Goal: Check status: Check status

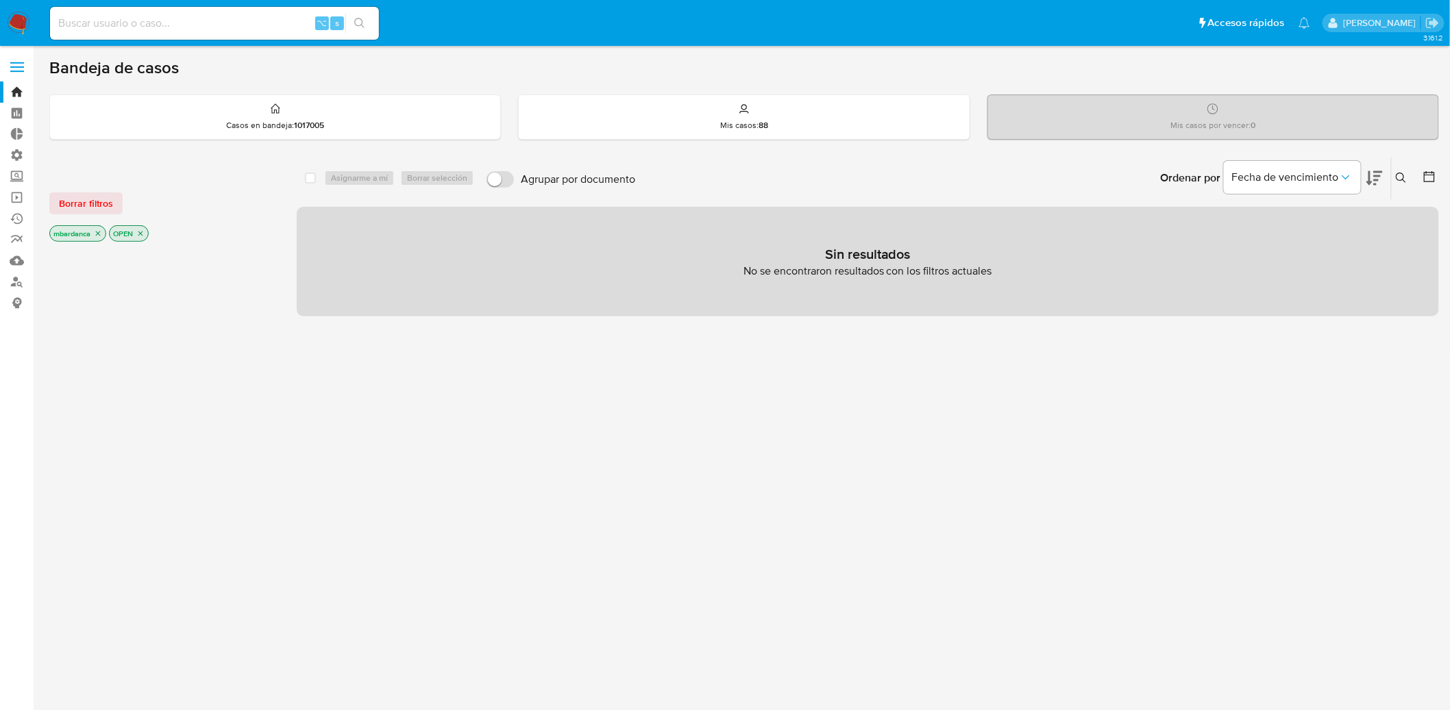
click at [134, 27] on input at bounding box center [214, 23] width 329 height 18
paste input "2497761313"
type input "2497761313"
click at [369, 21] on button "search-icon" at bounding box center [359, 23] width 28 height 19
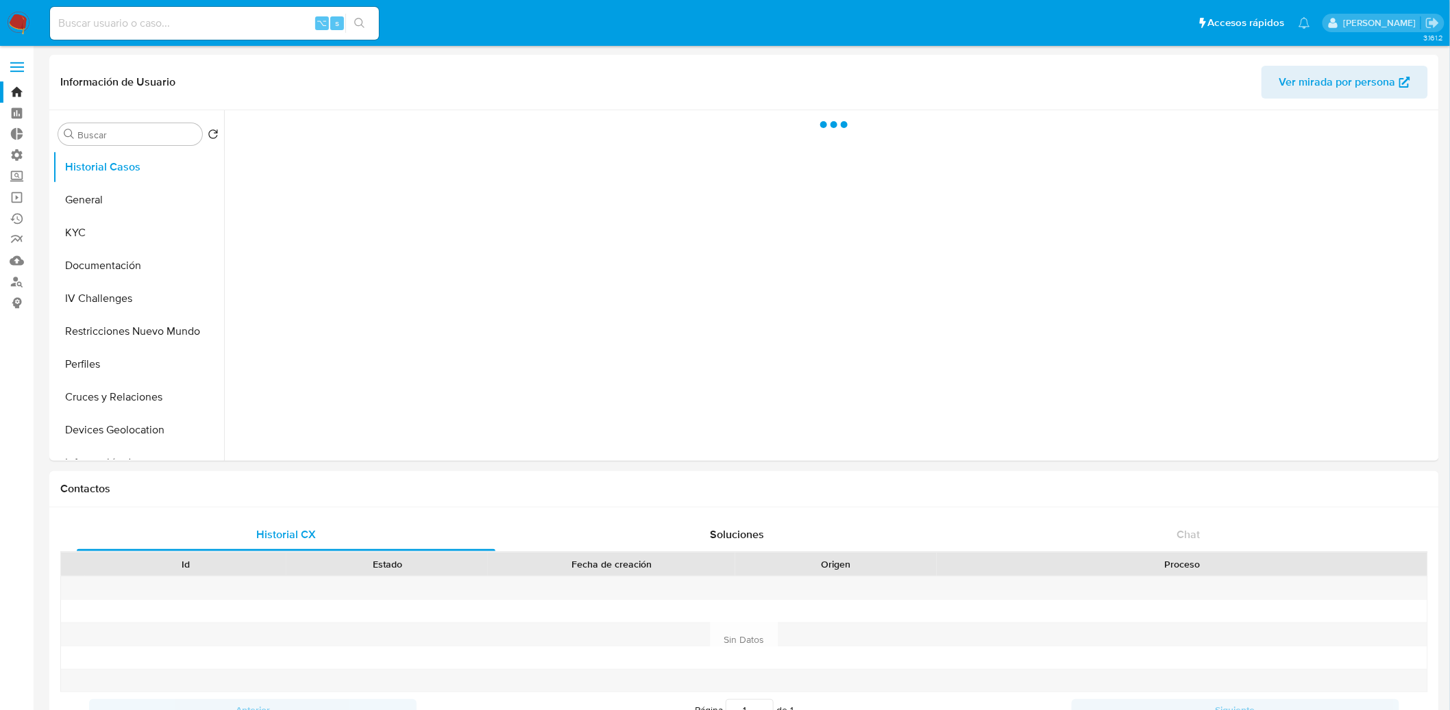
select select "10"
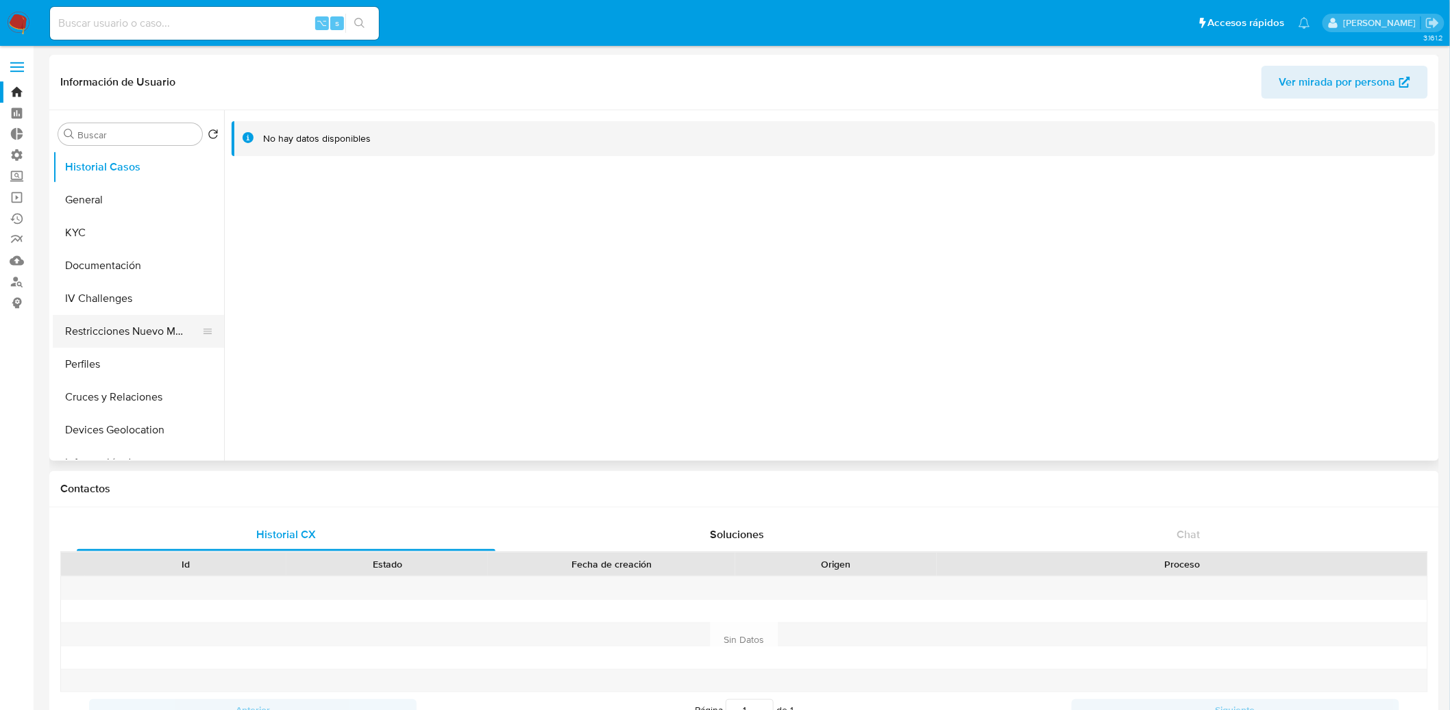
click at [135, 324] on button "Restricciones Nuevo Mundo" at bounding box center [133, 331] width 160 height 33
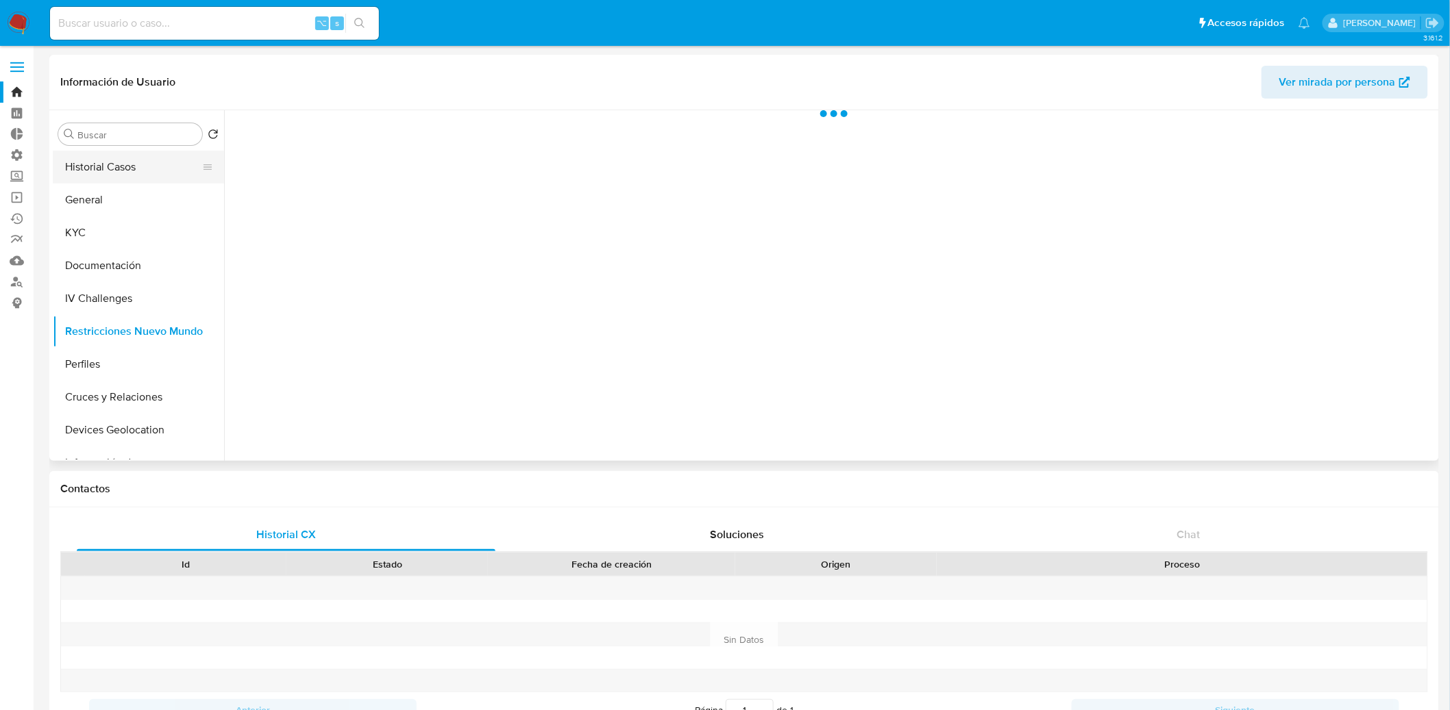
click at [142, 175] on button "Historial Casos" at bounding box center [133, 167] width 160 height 33
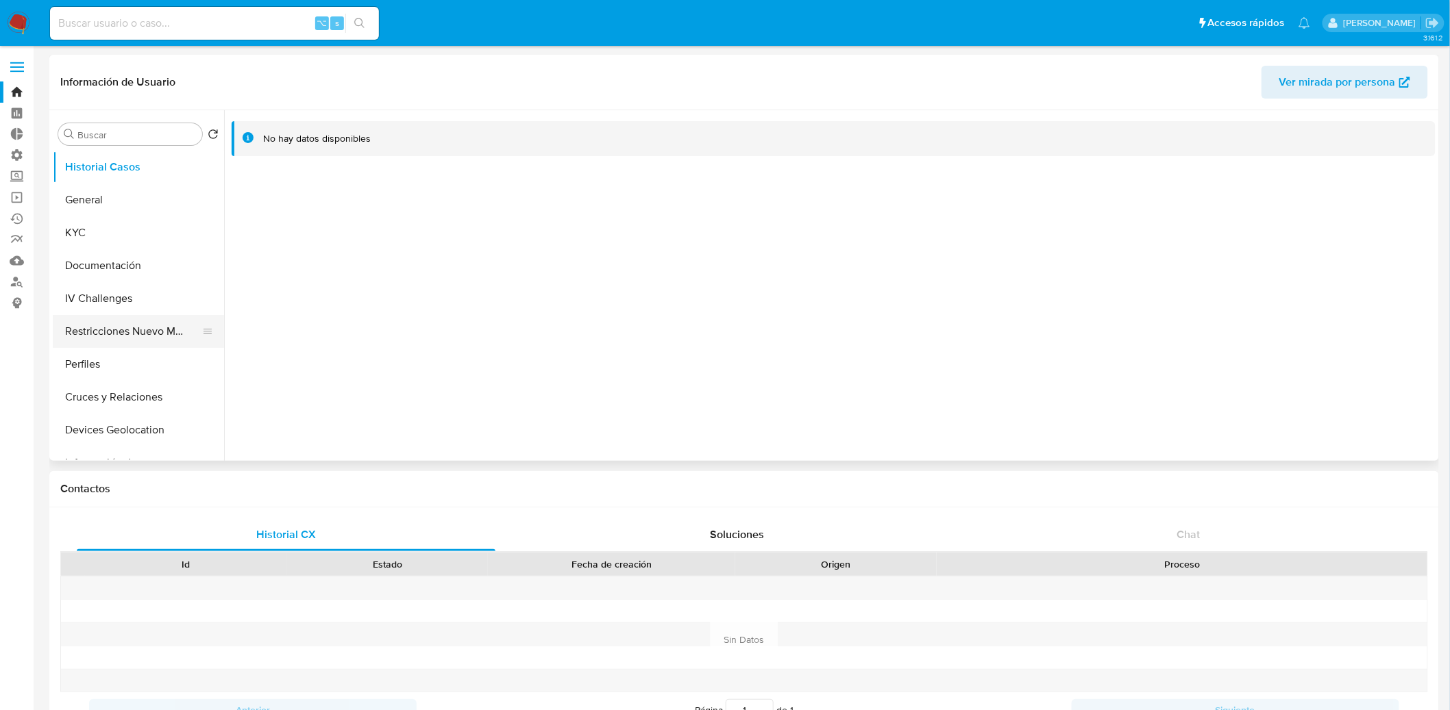
click at [122, 330] on button "Restricciones Nuevo Mundo" at bounding box center [133, 331] width 160 height 33
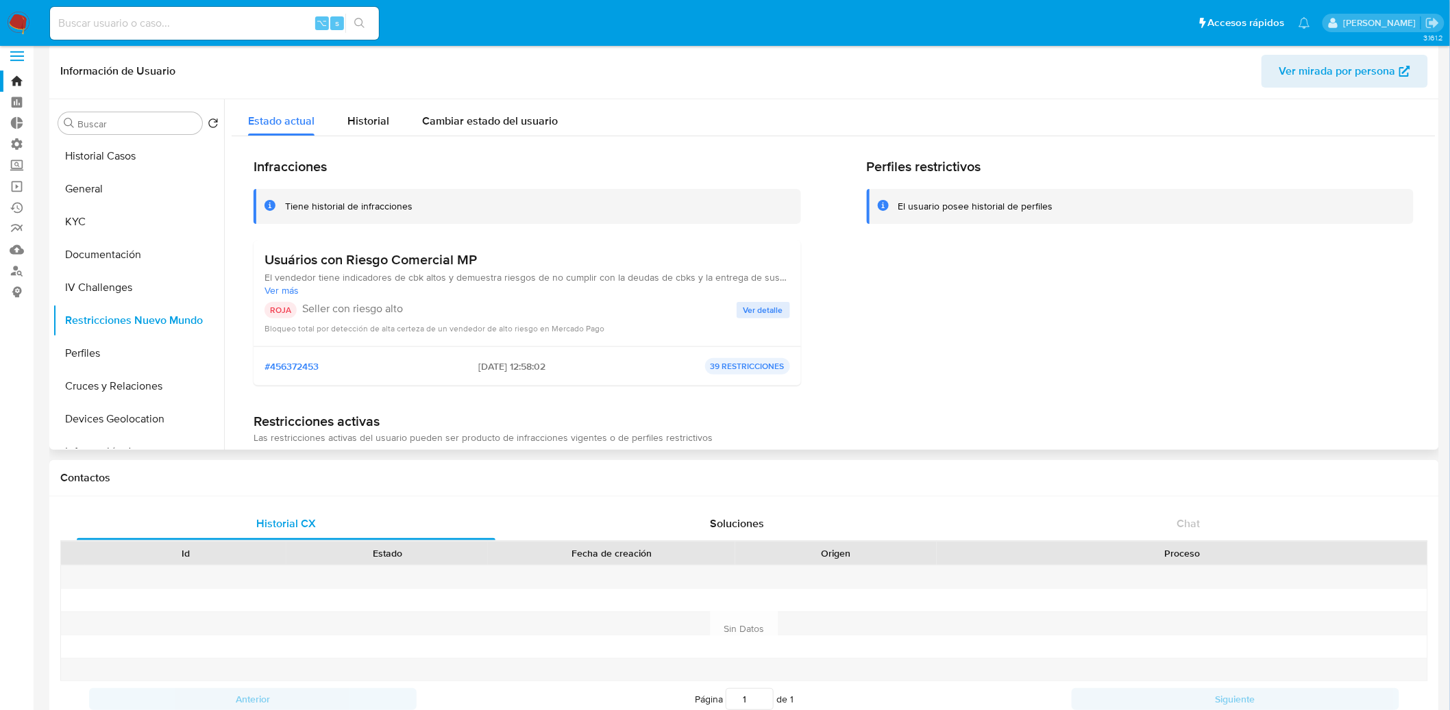
click at [756, 314] on span "Ver detalle" at bounding box center [763, 310] width 40 height 14
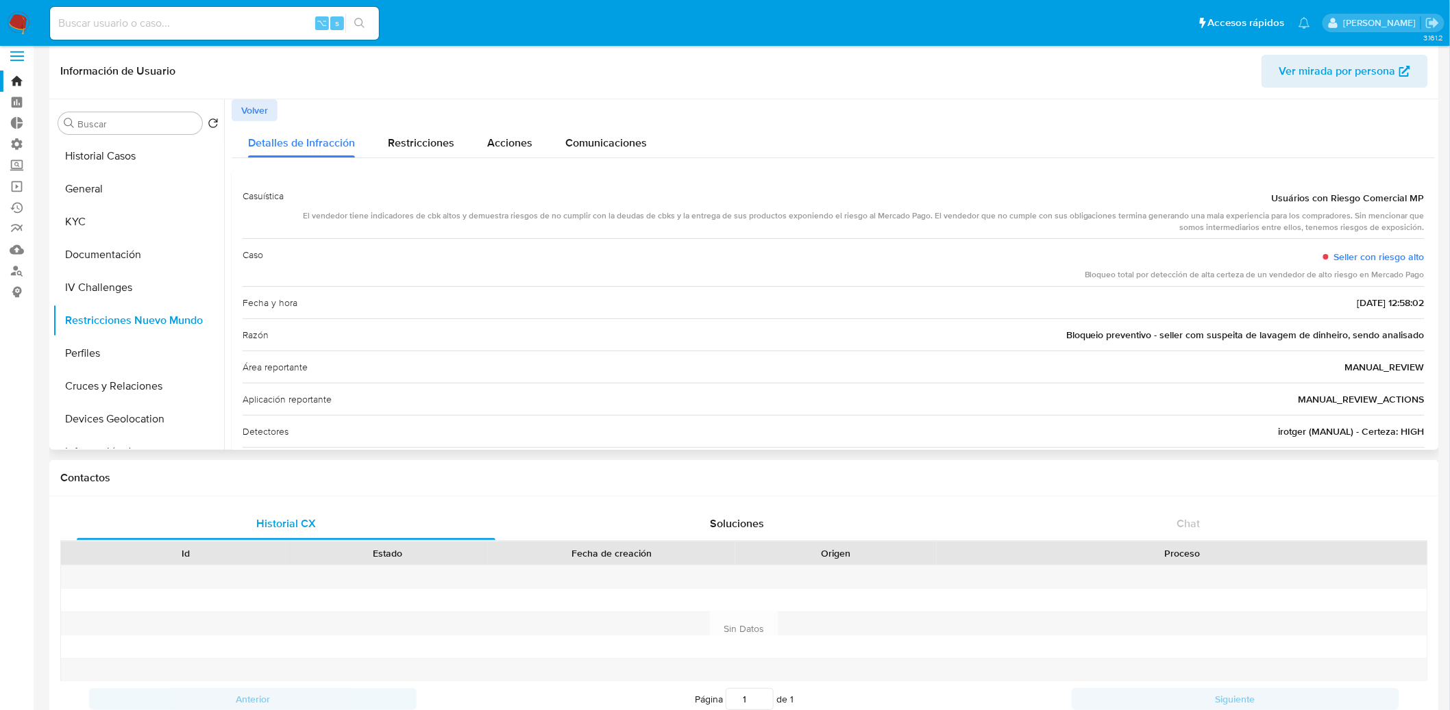
drag, startPoint x: 389, startPoint y: 214, endPoint x: 1426, endPoint y: 229, distance: 1037.2
click at [1426, 229] on div "Casuística Usuários con Riesgo Comercial MP El vendedor tiene indicadores de cb…" at bounding box center [834, 329] width 1204 height 321
click at [425, 130] on div "Restricciones" at bounding box center [421, 139] width 66 height 36
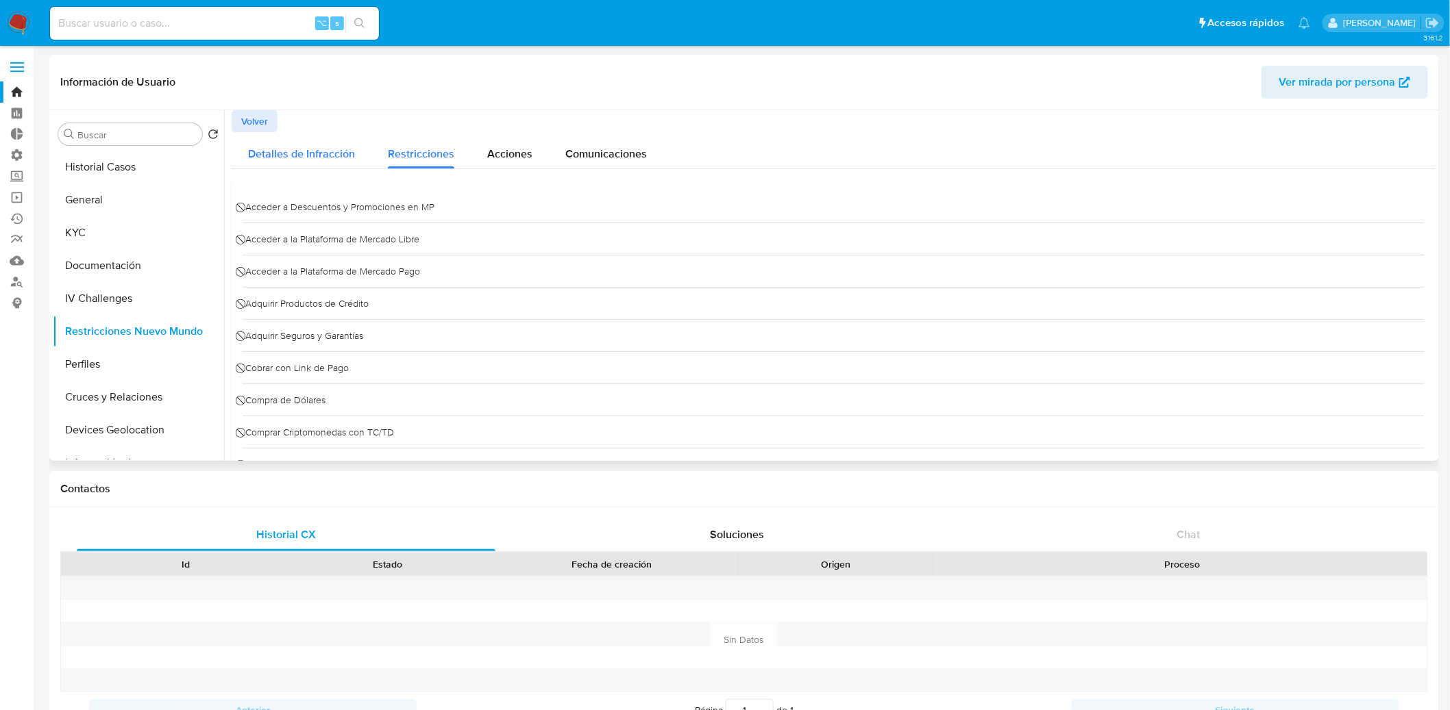
click at [302, 162] on div "Detalles de Infracción" at bounding box center [301, 150] width 107 height 36
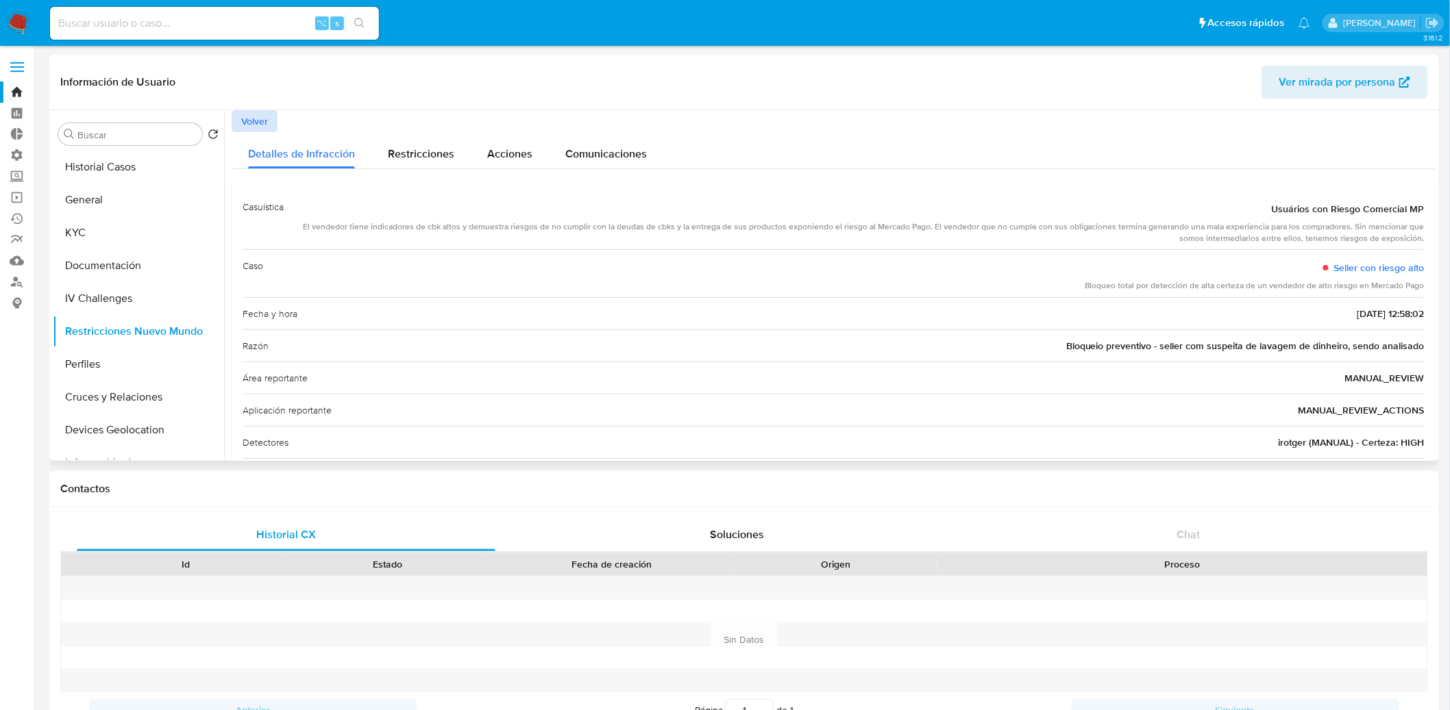
click at [263, 131] on span "Volver" at bounding box center [254, 121] width 27 height 19
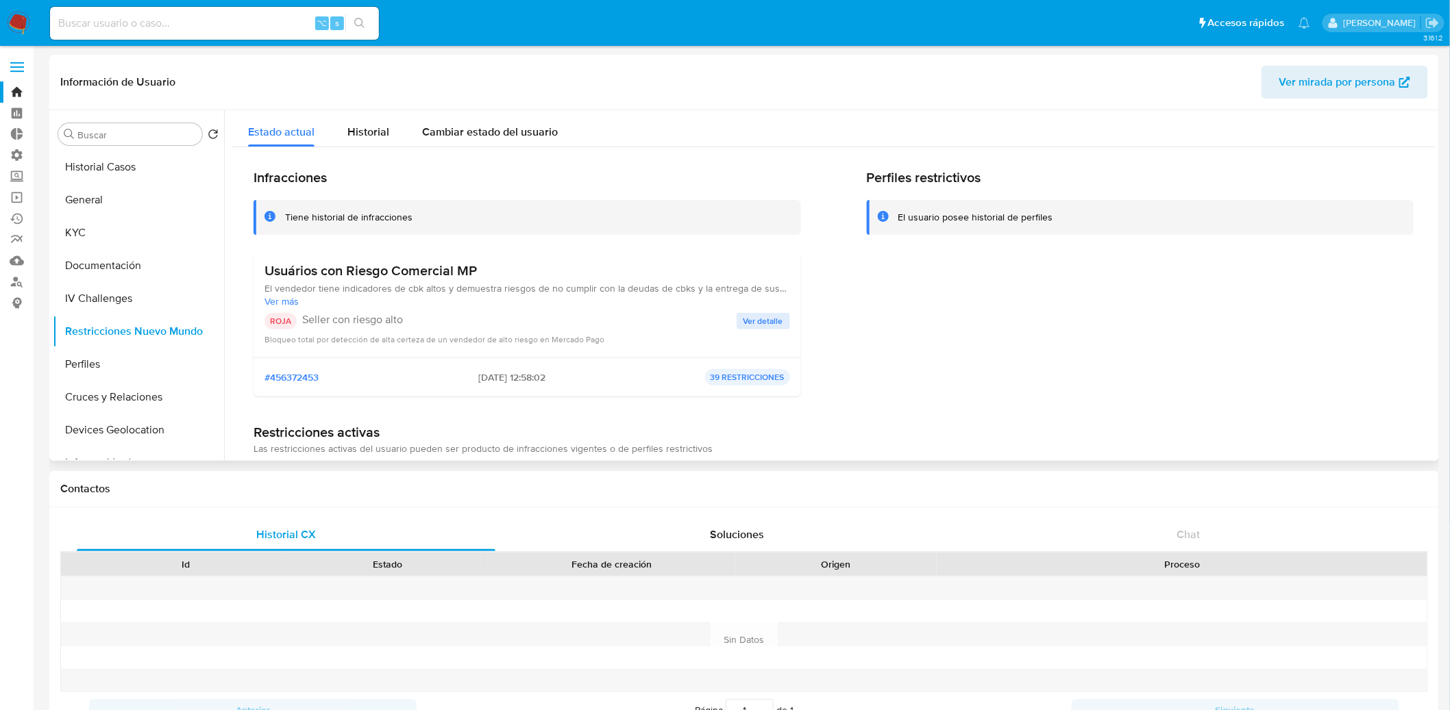
click at [341, 270] on h3 "Usuários con Riesgo Comercial MP" at bounding box center [526, 270] width 525 height 17
click at [775, 315] on span "Ver detalle" at bounding box center [763, 321] width 40 height 14
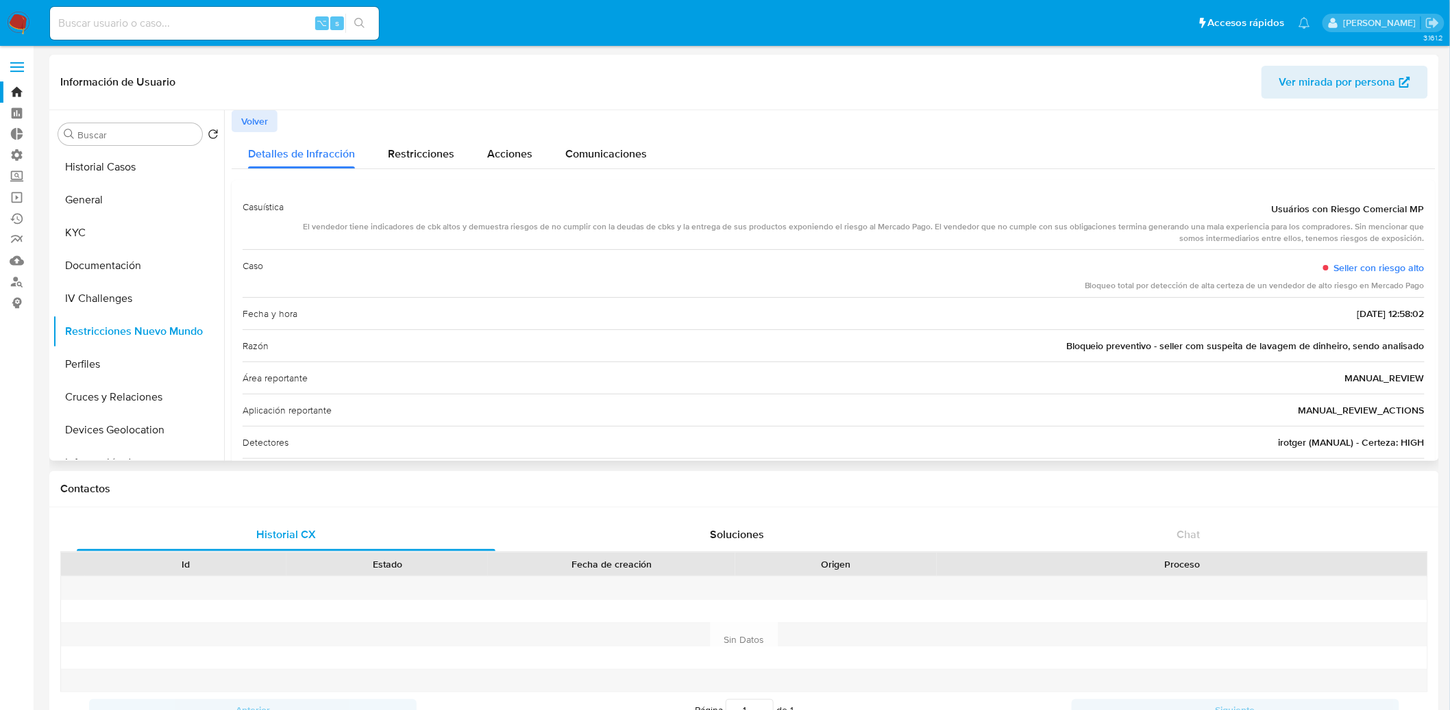
click at [1079, 344] on span "Bloqueio preventivo - seller com suspeita de lavagem de dinheiro, sendo analisa…" at bounding box center [1245, 346] width 358 height 14
click at [1002, 360] on div "Razón Bloqueio preventivo - seller com suspeita de lavagem de dinheiro, sendo a…" at bounding box center [833, 345] width 1182 height 32
click at [1060, 327] on div "Fecha y hora [DATE] 12:58:02" at bounding box center [833, 313] width 1182 height 32
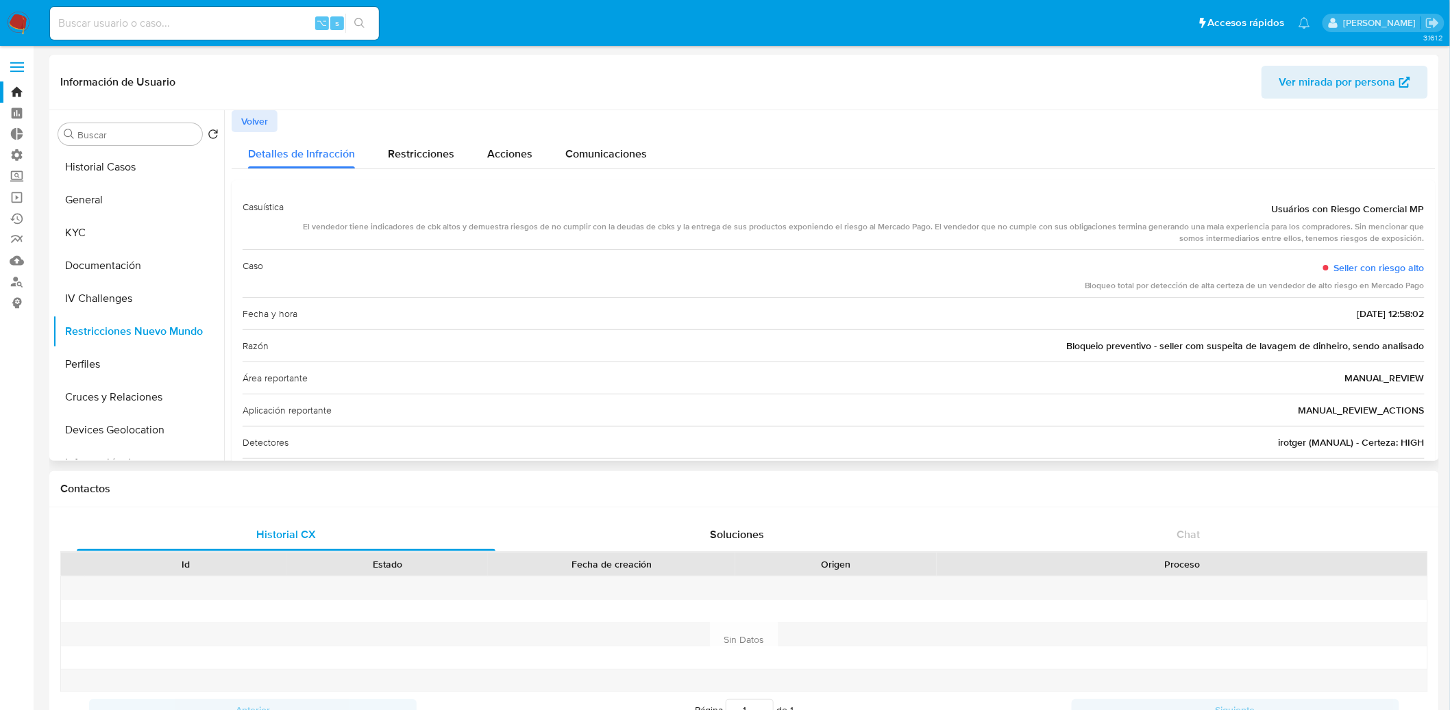
click at [366, 363] on div "Área reportante MANUAL_REVIEW" at bounding box center [833, 378] width 1182 height 32
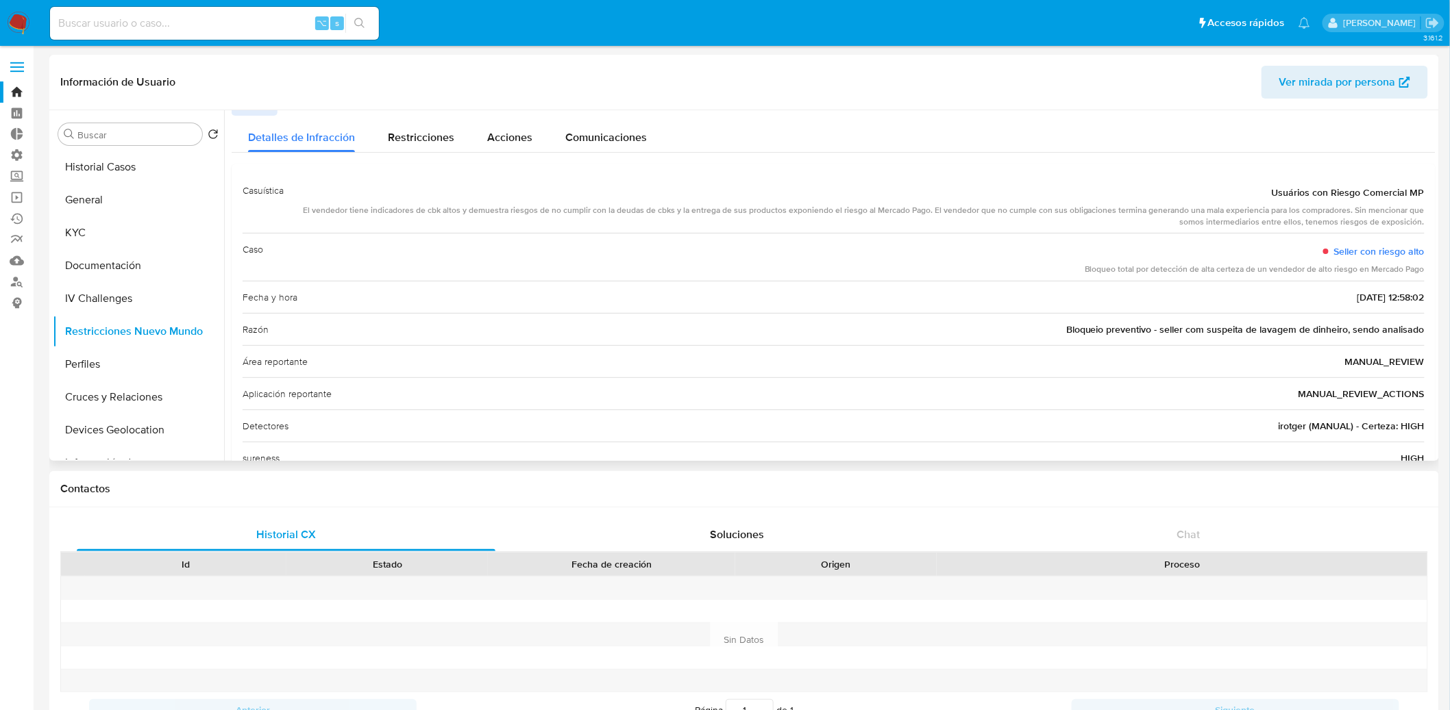
click at [1286, 431] on span "irotger (MANUAL) - Certeza: HIGH" at bounding box center [1351, 426] width 146 height 14
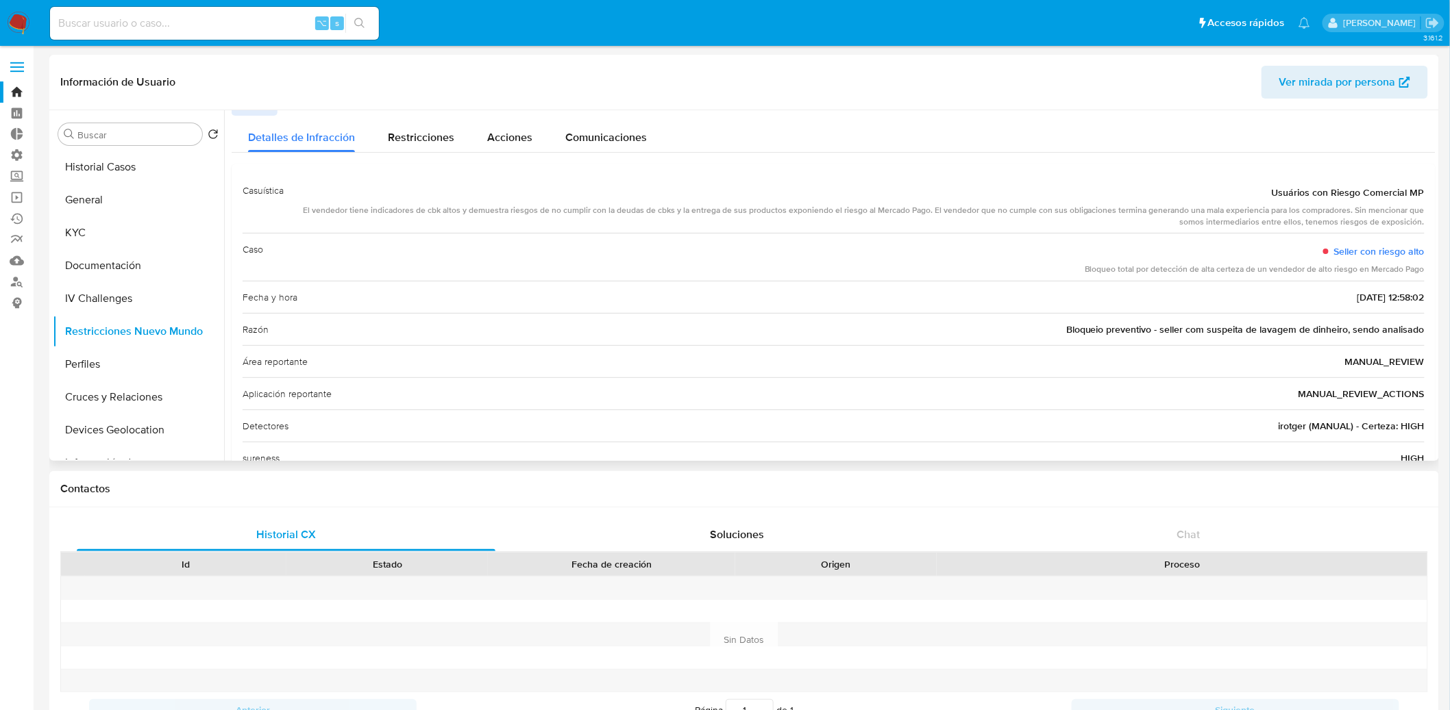
click at [1286, 431] on span "irotger (MANUAL) - Certeza: HIGH" at bounding box center [1351, 426] width 146 height 14
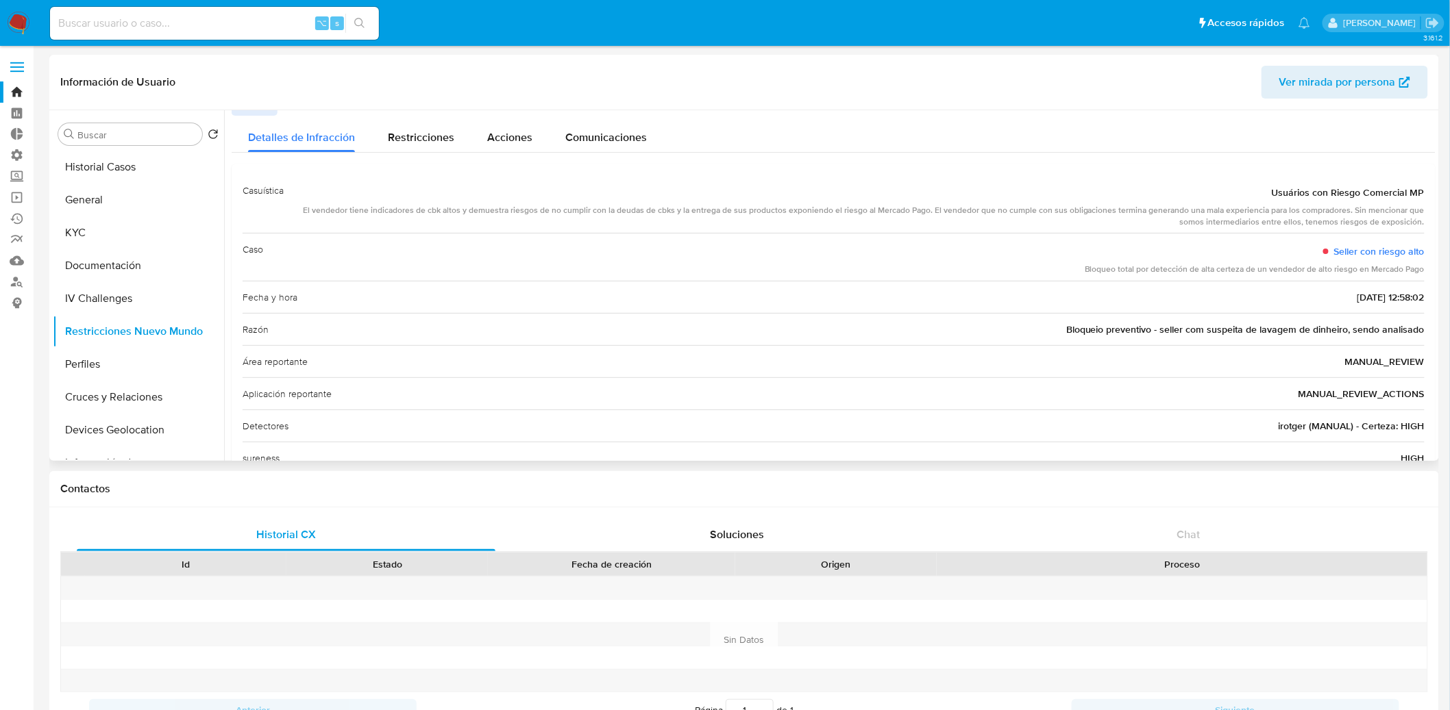
click at [1286, 431] on span "irotger (MANUAL) - Certeza: HIGH" at bounding box center [1351, 426] width 146 height 14
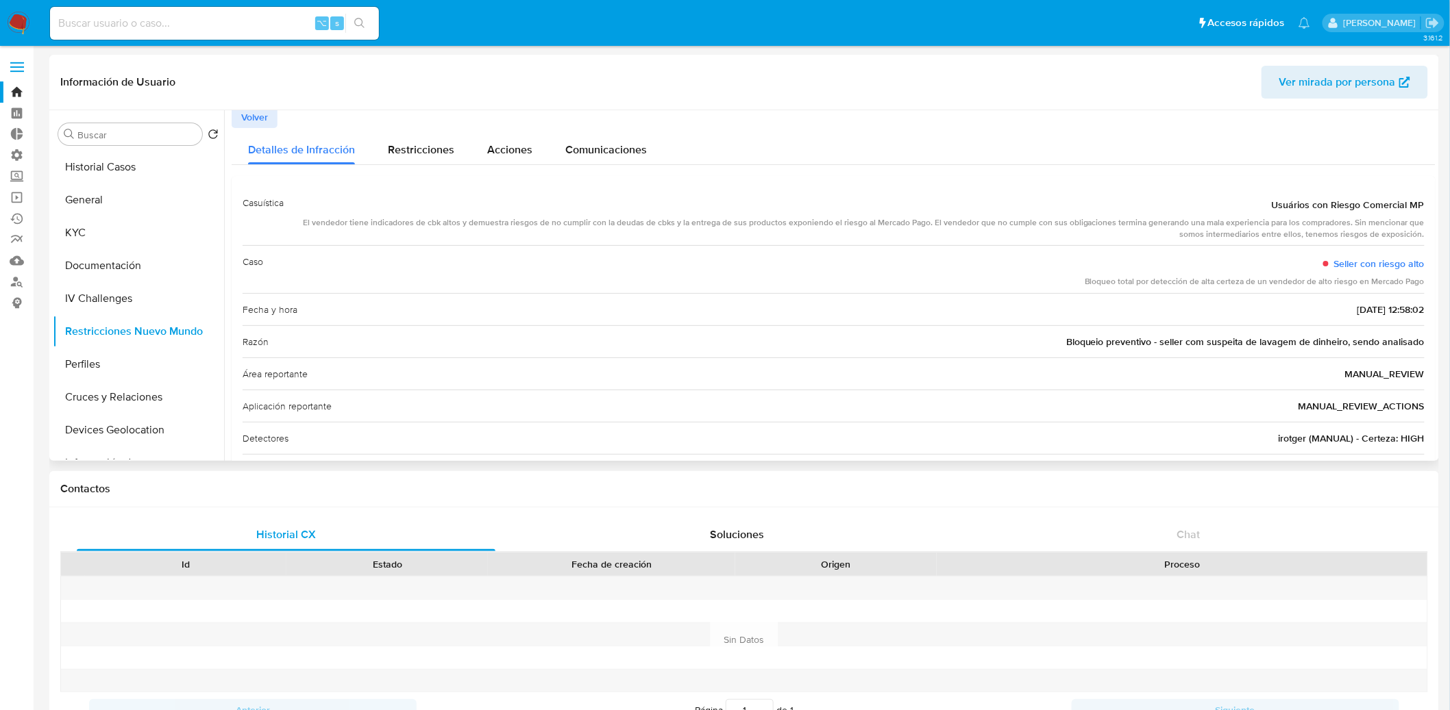
scroll to position [0, 0]
click at [259, 114] on span "Volver" at bounding box center [254, 121] width 27 height 19
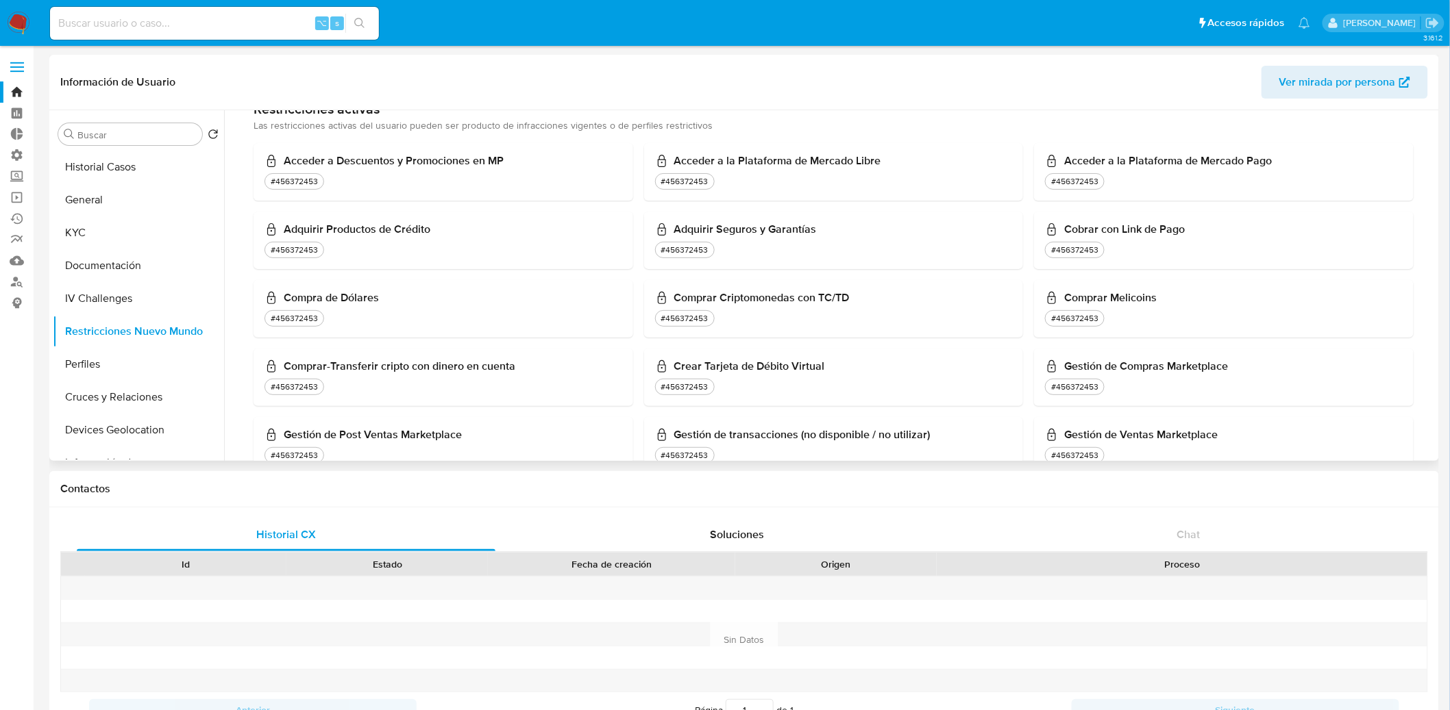
scroll to position [329, 0]
